Goal: Transaction & Acquisition: Purchase product/service

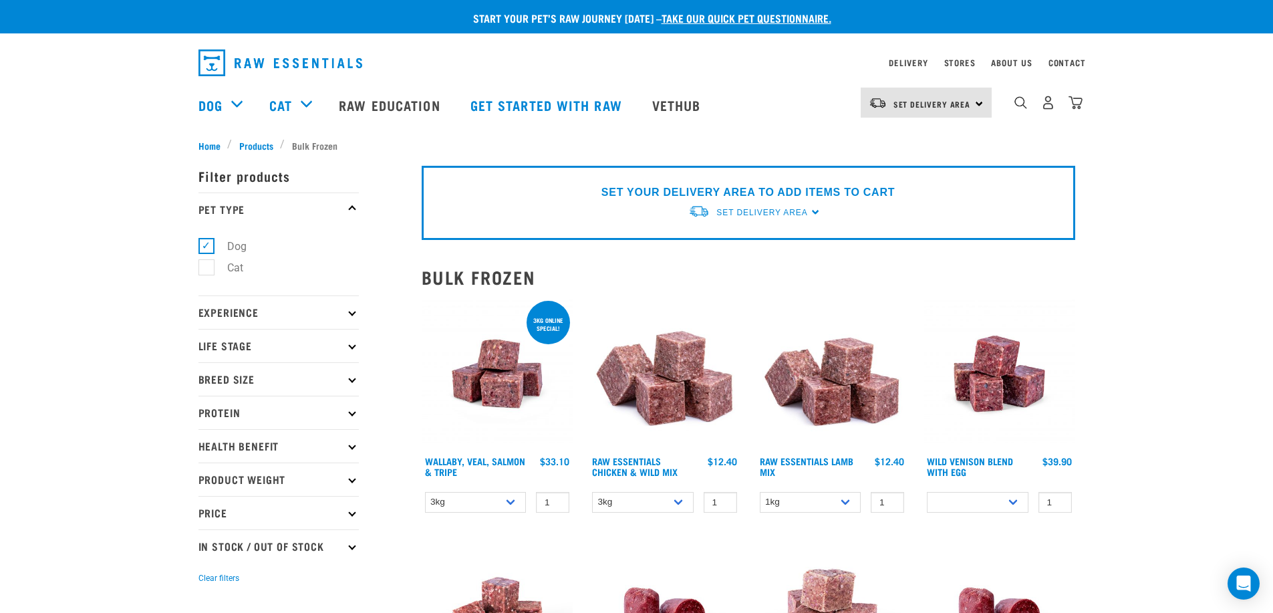
select select "709"
select select
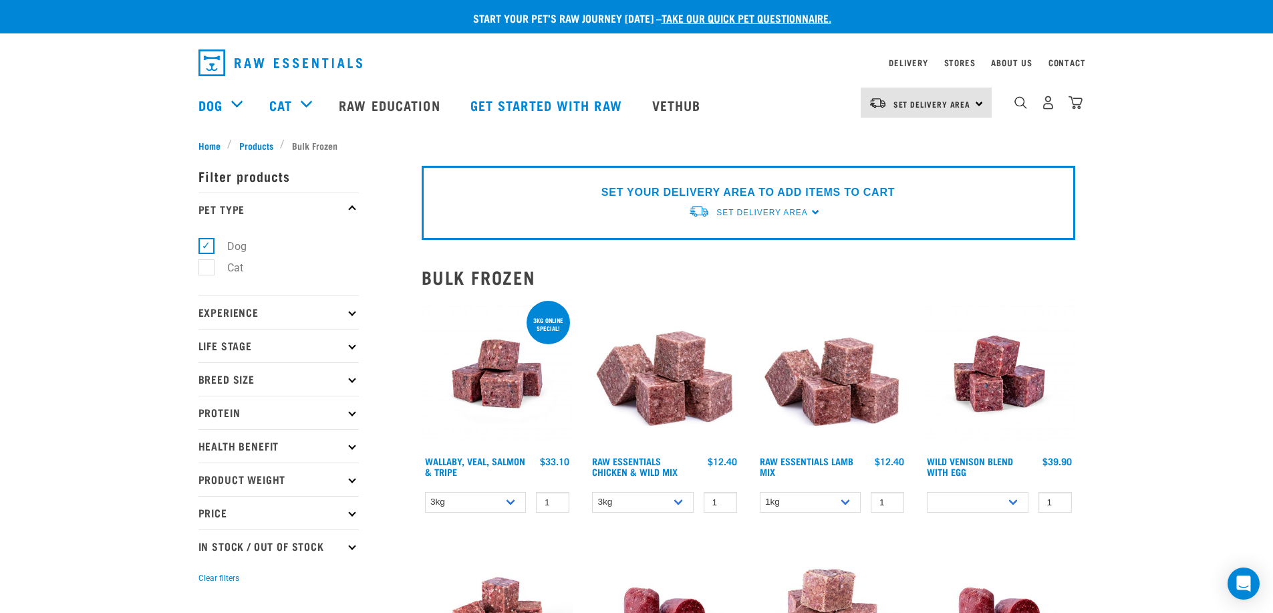
select select
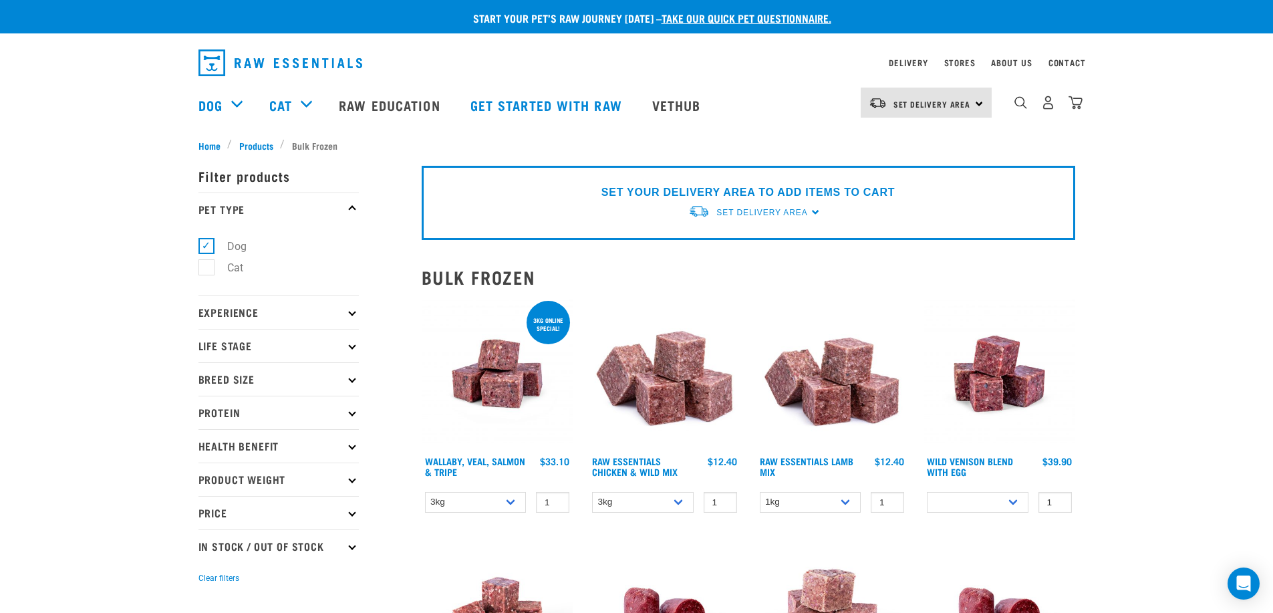
select select
